Goal: Information Seeking & Learning: Learn about a topic

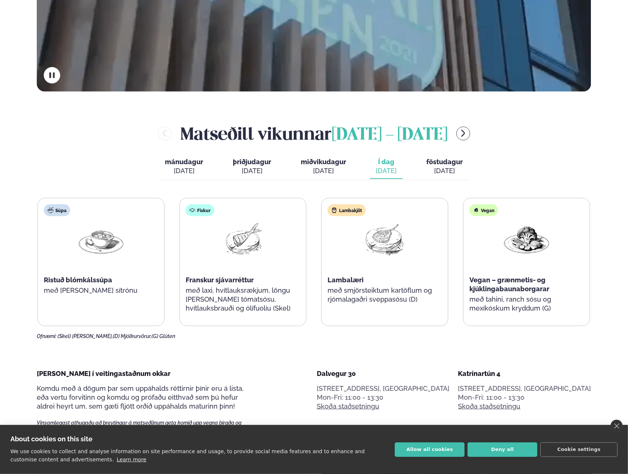
scroll to position [372, 0]
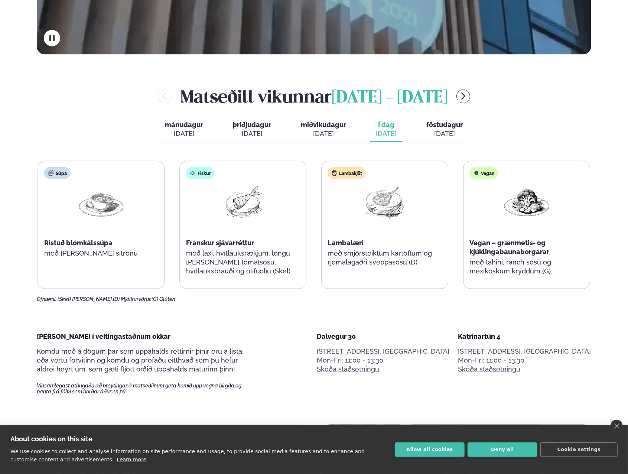
click at [322, 238] on div "Lambakjöt Lambalæri með smjörsteiktum kartöflum og rjómalagaðri sveppasósu (D)" at bounding box center [385, 220] width 126 height 119
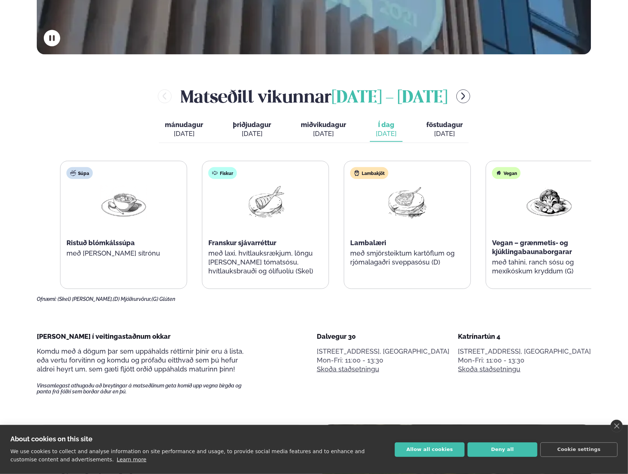
click at [400, 256] on div "Lambakjöt Lambalæri með smjörsteiktum kartöflum og rjómalagaðri sveppasósu (D)" at bounding box center [408, 220] width 126 height 119
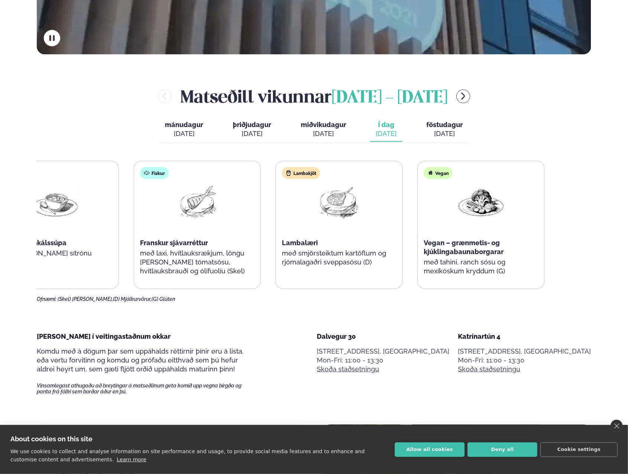
click at [305, 243] on div "Lambakjöt Lambalæri með smjörsteiktum kartöflum og rjómalagaðri sveppasósu (D)" at bounding box center [339, 220] width 126 height 119
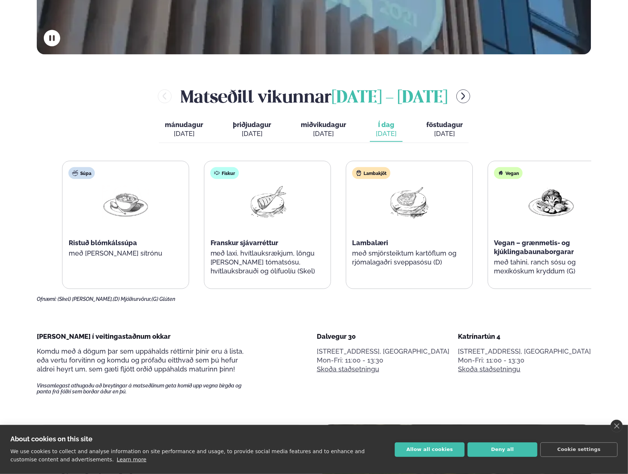
click at [357, 247] on div "Súpa Ristuð blómkálssúpa með [PERSON_NAME] sítrónu Fiskur Franskur sjávarréttur…" at bounding box center [338, 225] width 553 height 128
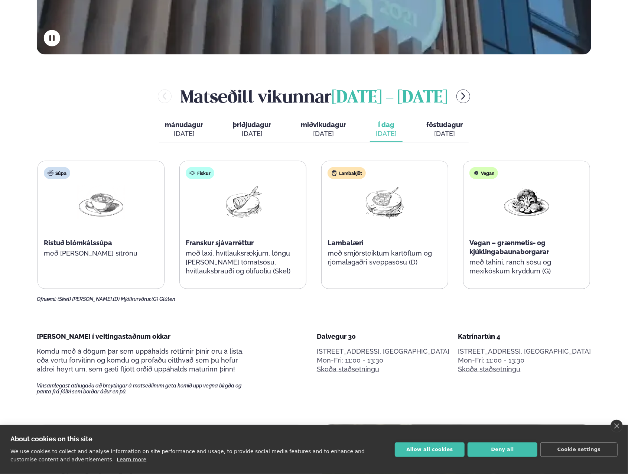
click at [452, 121] on span "föstudagur" at bounding box center [445, 125] width 36 height 8
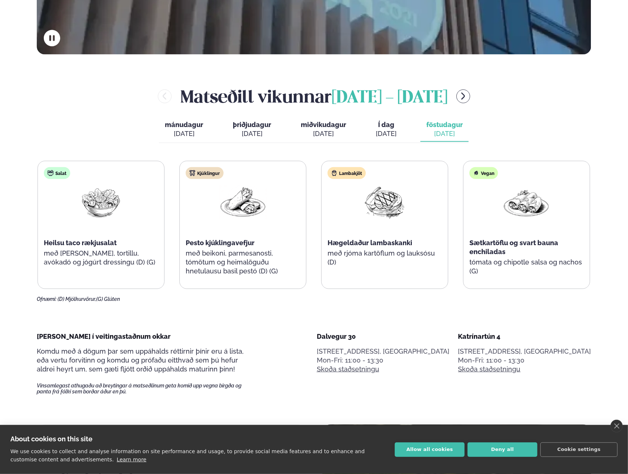
click at [389, 138] on div "[DATE]" at bounding box center [386, 133] width 21 height 9
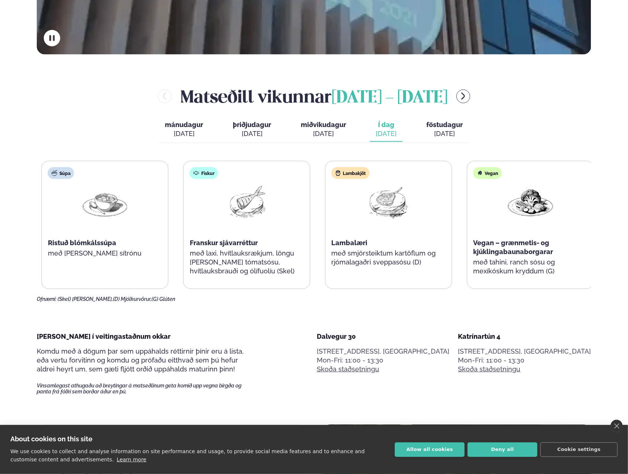
click at [357, 242] on span "Lambalæri" at bounding box center [350, 243] width 36 height 8
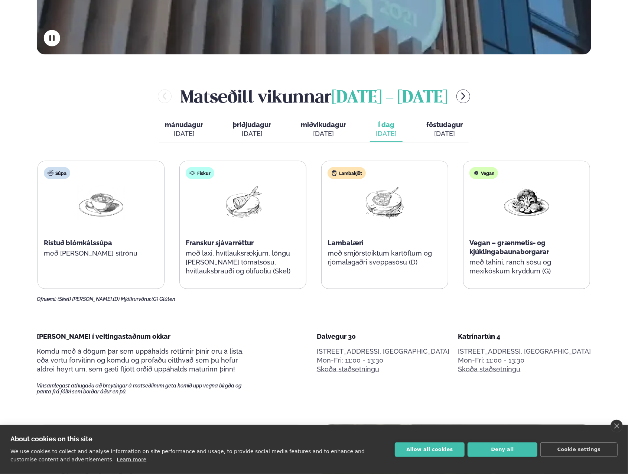
click at [386, 243] on div "Lambalæri" at bounding box center [385, 243] width 114 height 9
click at [397, 254] on p "með smjörsteiktum kartöflum og rjómalagaðri sveppasósu (D)" at bounding box center [385, 258] width 114 height 18
